Goal: Go to known website: Access a specific website the user already knows

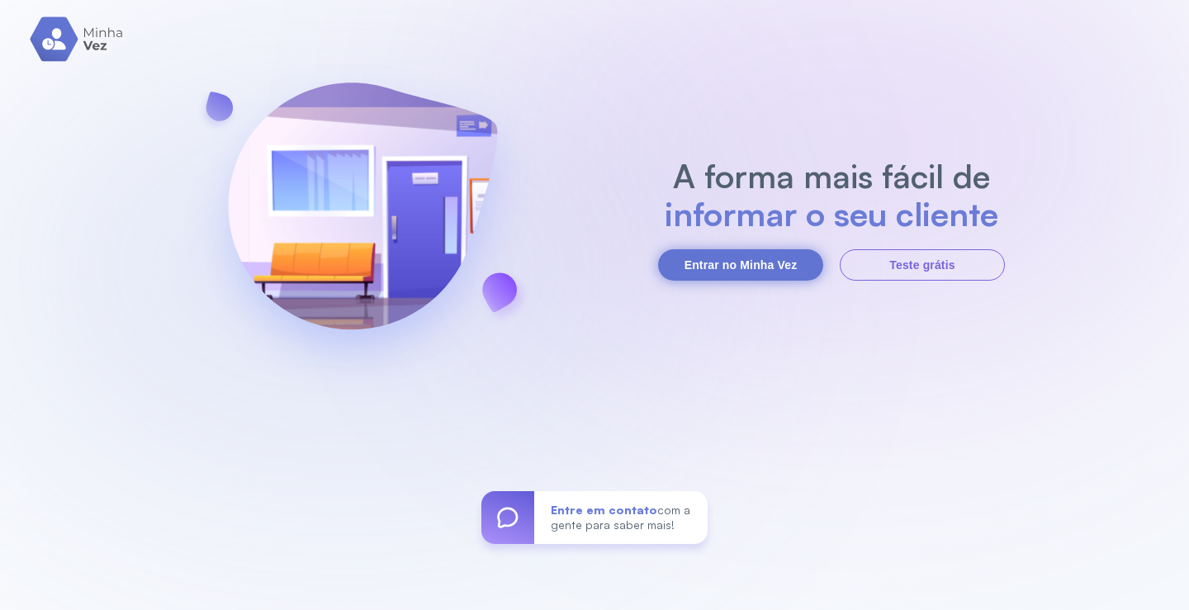
click at [755, 259] on button "Entrar no Minha Vez" at bounding box center [740, 264] width 165 height 31
click at [725, 271] on button "Entrar no Minha Vez" at bounding box center [740, 264] width 165 height 31
